Goal: Navigation & Orientation: Find specific page/section

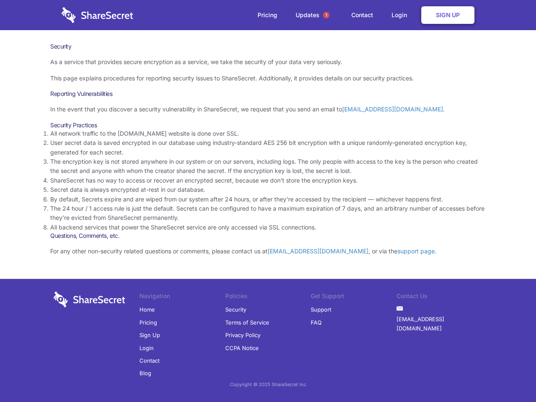
click at [268, 201] on li "By default, Secrets expire and are wiped from our system after 24 hours, or aft…" at bounding box center [267, 199] width 435 height 9
click at [326, 15] on span "1" at bounding box center [326, 15] width 7 height 7
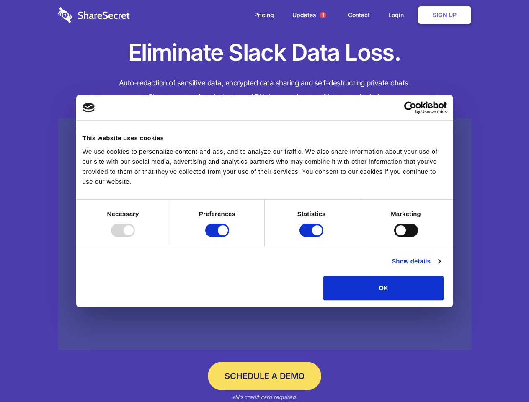
click at [135, 237] on div at bounding box center [123, 230] width 24 height 13
click at [229, 237] on input "Preferences" at bounding box center [217, 230] width 24 height 13
checkbox input "false"
click at [312, 237] on input "Statistics" at bounding box center [311, 230] width 24 height 13
checkbox input "false"
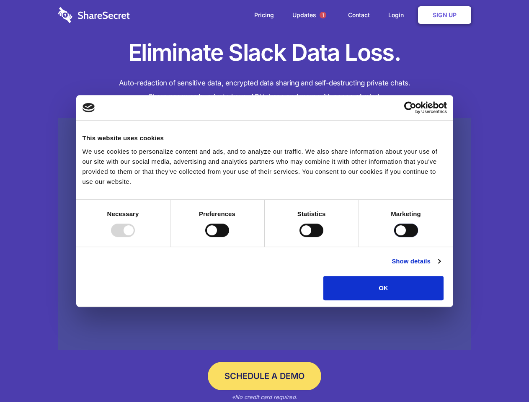
click at [394, 237] on input "Marketing" at bounding box center [406, 230] width 24 height 13
checkbox input "true"
click at [440, 266] on link "Show details" at bounding box center [415, 261] width 49 height 10
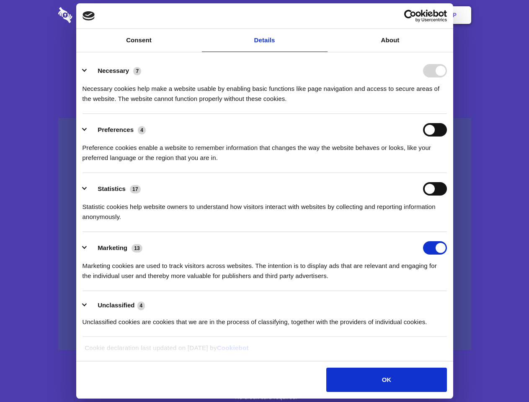
click at [447, 114] on li "Necessary 7 Necessary cookies help make a website usable by enabling basic func…" at bounding box center [264, 84] width 364 height 59
click at [322, 15] on span "1" at bounding box center [322, 15] width 7 height 7
